Goal: Task Accomplishment & Management: Complete application form

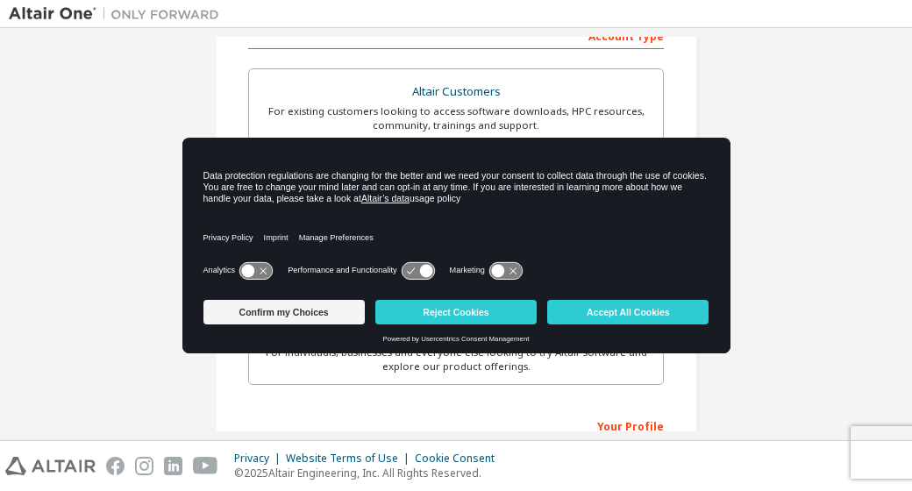
scroll to position [296, 0]
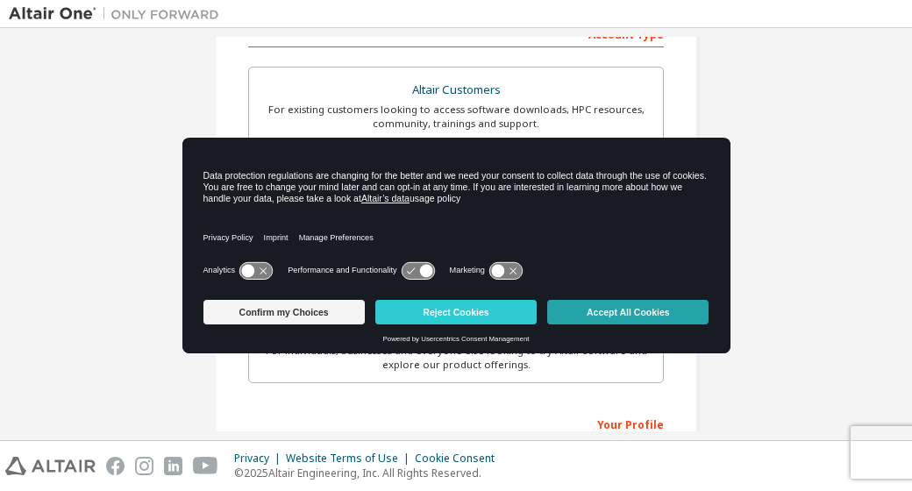
click at [625, 318] on button "Accept All Cookies" at bounding box center [627, 312] width 161 height 25
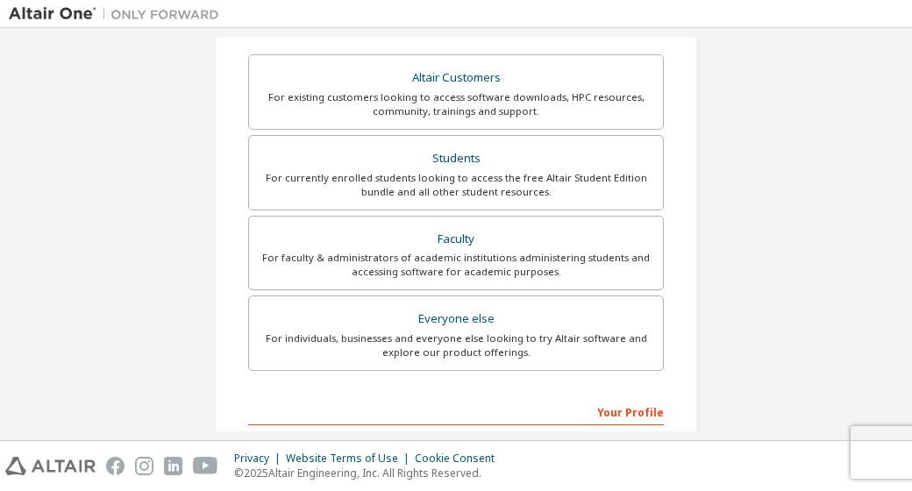
scroll to position [0, 0]
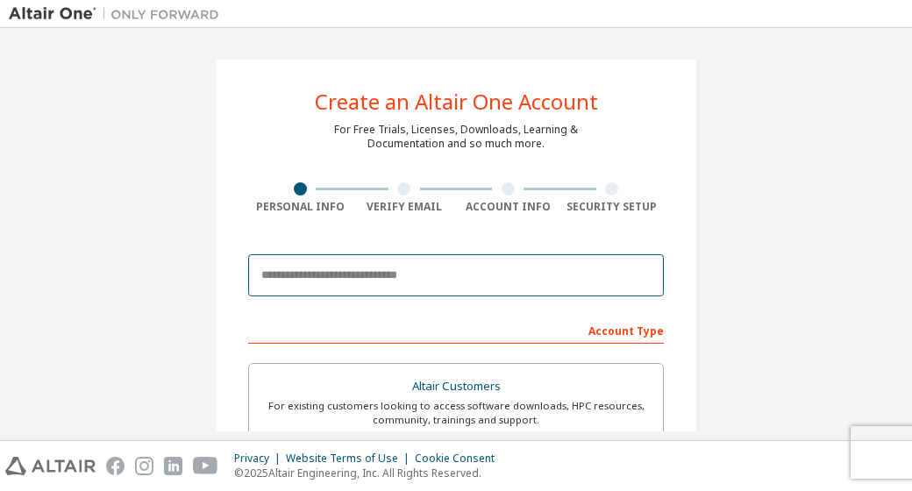
click at [453, 276] on input "email" at bounding box center [456, 275] width 416 height 42
type input "**********"
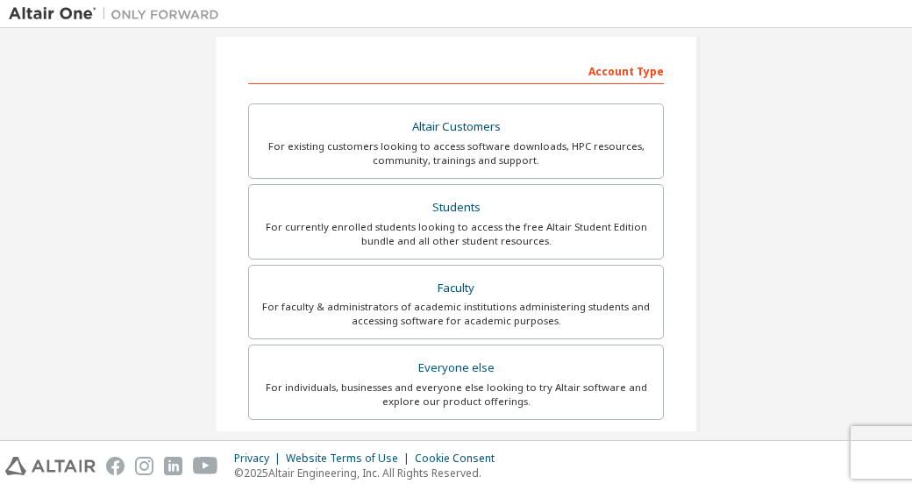
scroll to position [264, 0]
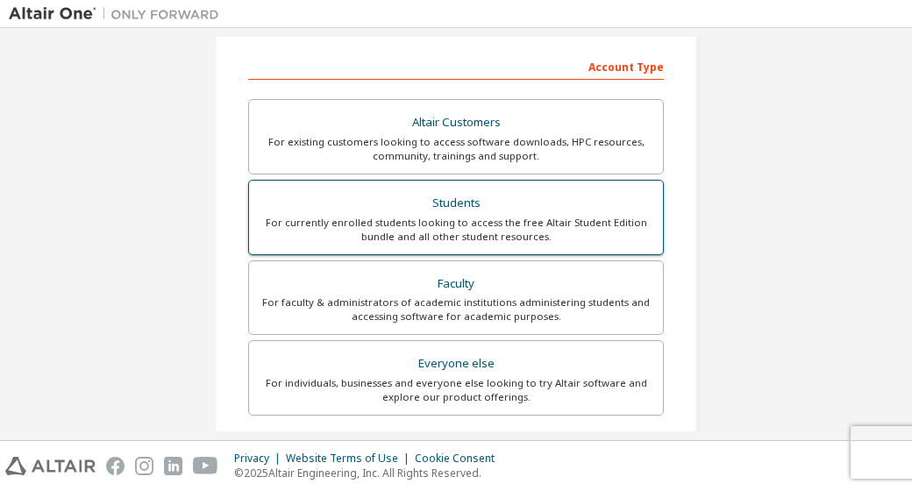
click at [526, 221] on div "For currently enrolled students looking to access the free Altair Student Editi…" at bounding box center [456, 230] width 393 height 28
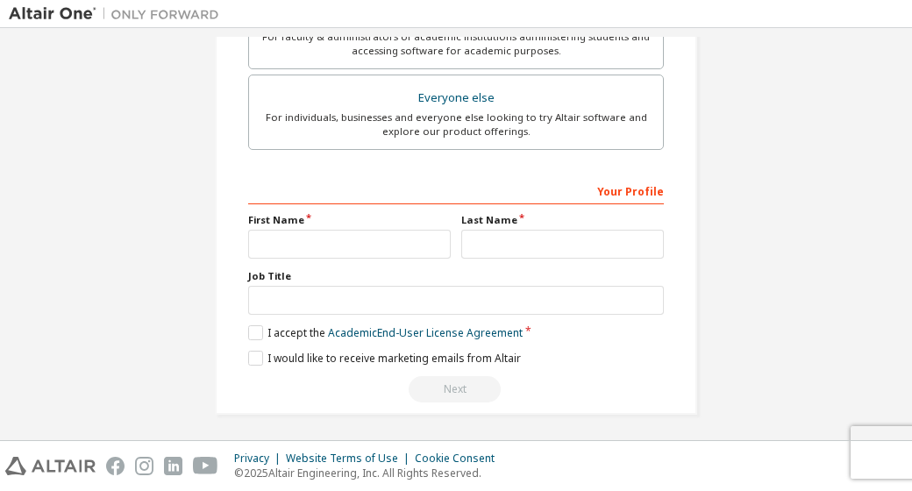
scroll to position [530, 0]
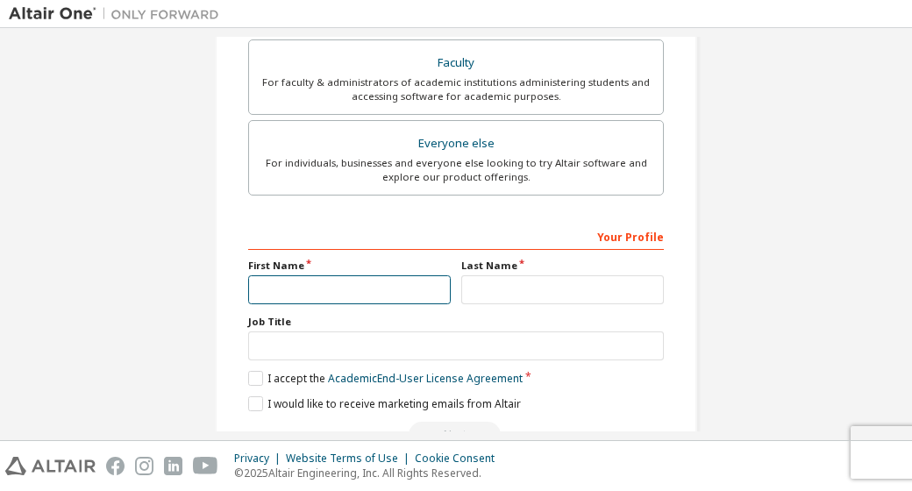
click at [351, 275] on input "text" at bounding box center [349, 289] width 203 height 29
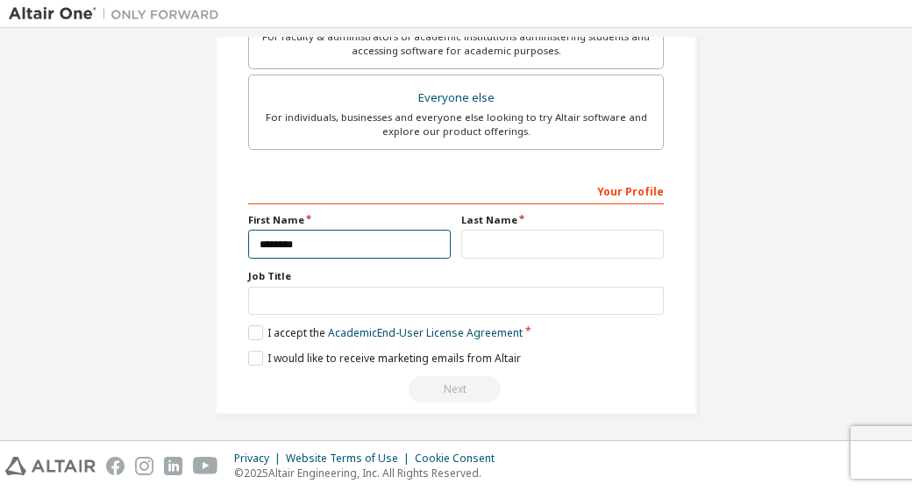
type input "********"
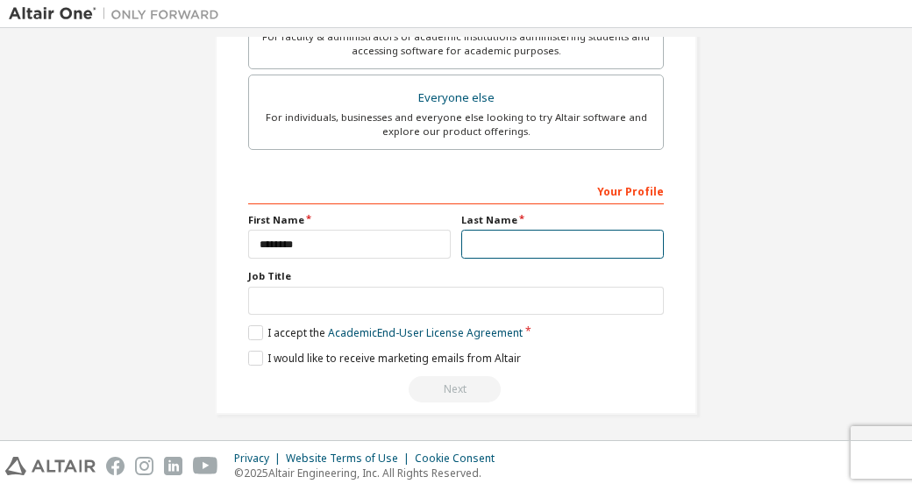
click at [509, 242] on input "text" at bounding box center [562, 244] width 203 height 29
type input "*****"
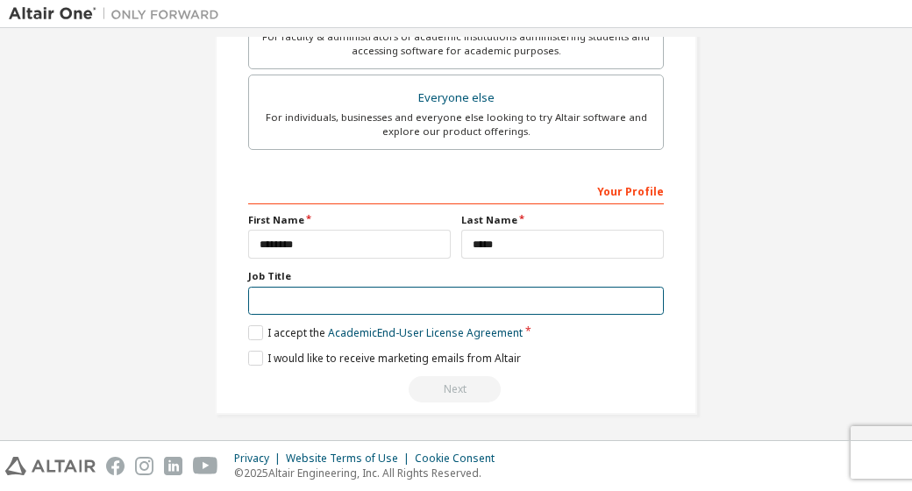
click at [315, 292] on input "text" at bounding box center [456, 301] width 416 height 29
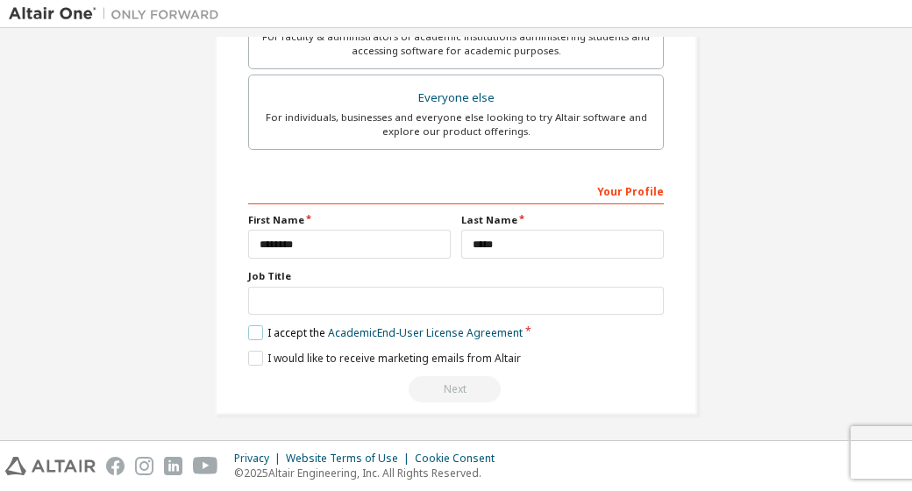
click at [249, 325] on label "I accept the Academic End-User License Agreement" at bounding box center [385, 332] width 275 height 15
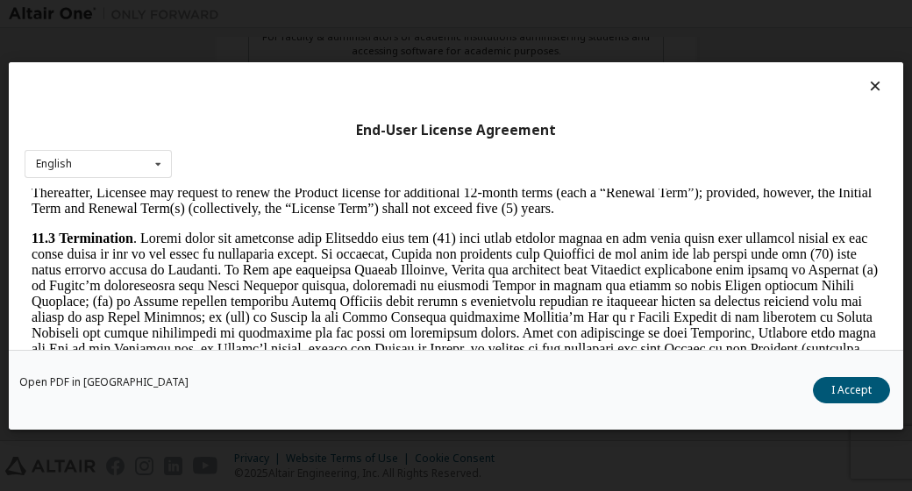
scroll to position [3068, 0]
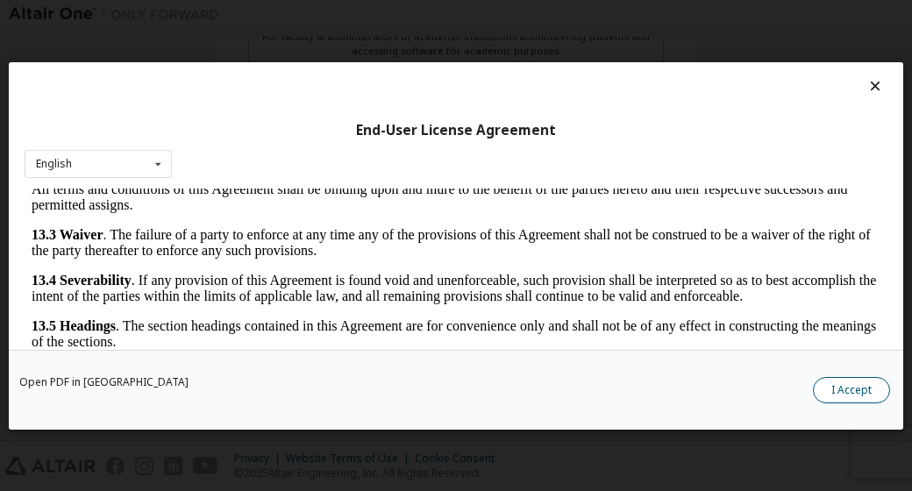
click at [837, 387] on button "I Accept" at bounding box center [851, 390] width 77 height 26
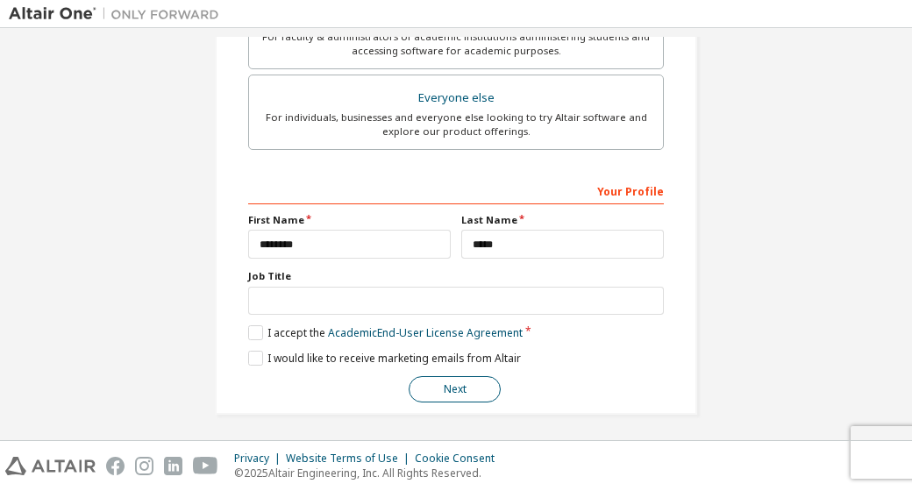
click at [453, 387] on button "Next" at bounding box center [455, 389] width 92 height 26
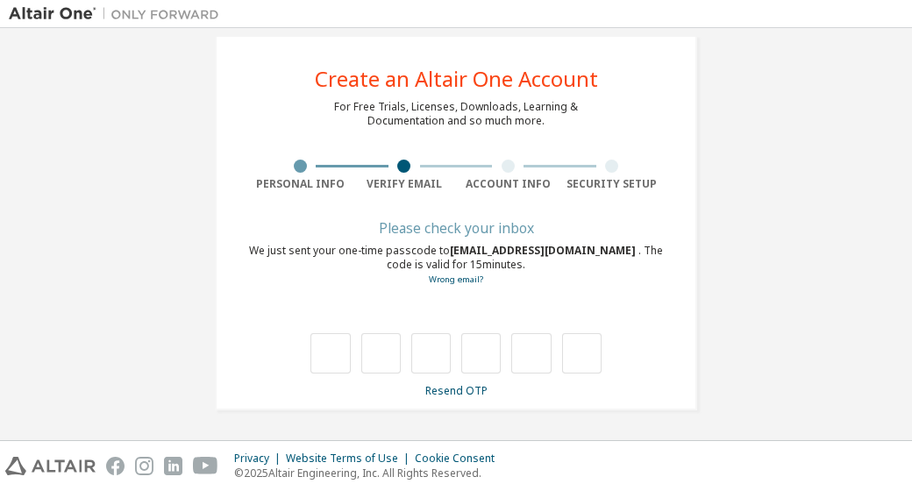
scroll to position [23, 0]
